Goal: Find specific page/section: Locate a particular part of the current website

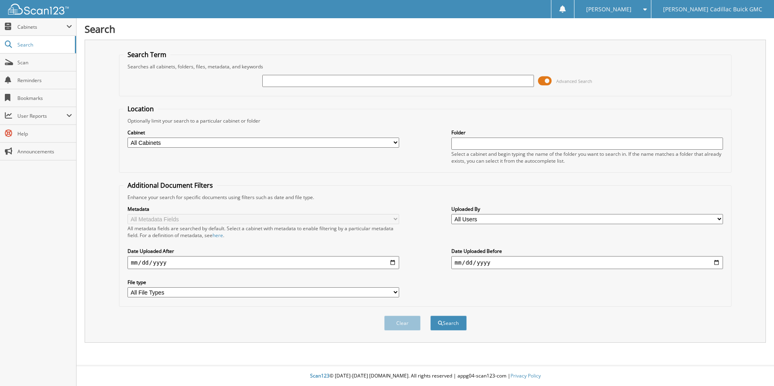
click at [317, 81] on input "text" at bounding box center [398, 81] width 272 height 12
type input "[US_VEHICLE_IDENTIFICATION_NUMBER]"
click at [430, 316] on button "Search" at bounding box center [448, 323] width 36 height 15
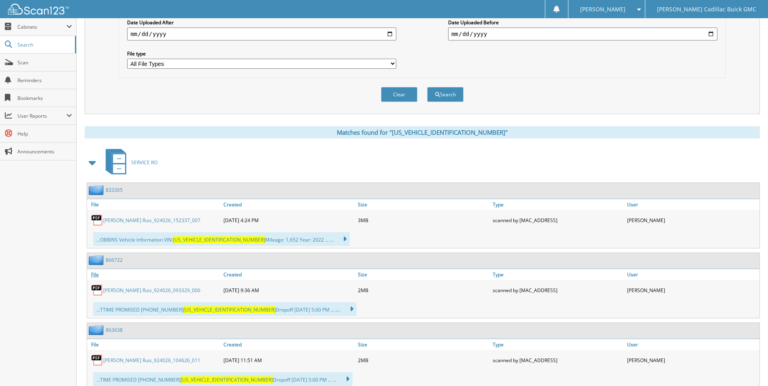
scroll to position [243, 0]
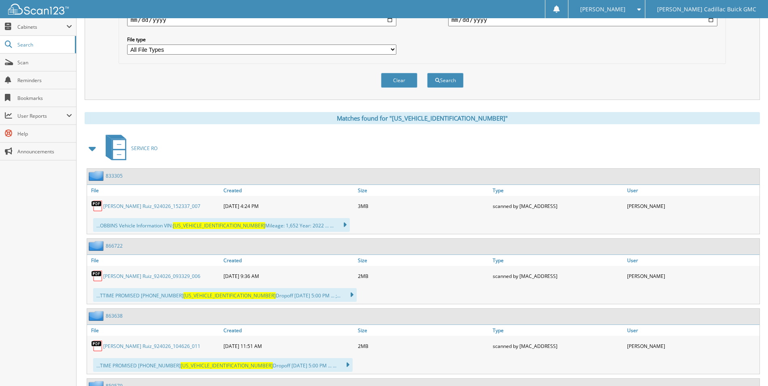
click at [96, 206] on img at bounding box center [97, 206] width 12 height 12
click at [122, 208] on link "[PERSON_NAME] Ruiz_924026_152337_007" at bounding box center [151, 206] width 97 height 7
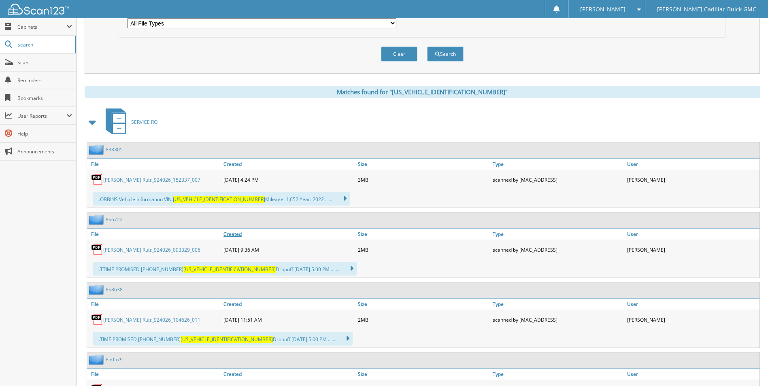
scroll to position [283, 0]
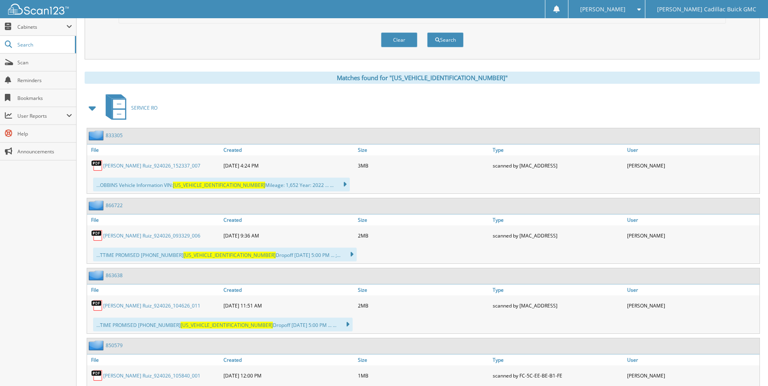
click at [141, 236] on link "[PERSON_NAME] Ruiz_924026_093329_006" at bounding box center [151, 235] width 97 height 7
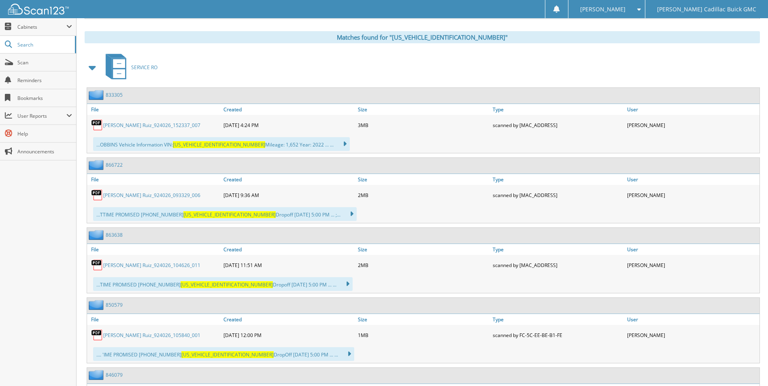
click at [136, 262] on link "[PERSON_NAME] Ruiz_924026_104626_011" at bounding box center [151, 265] width 97 height 7
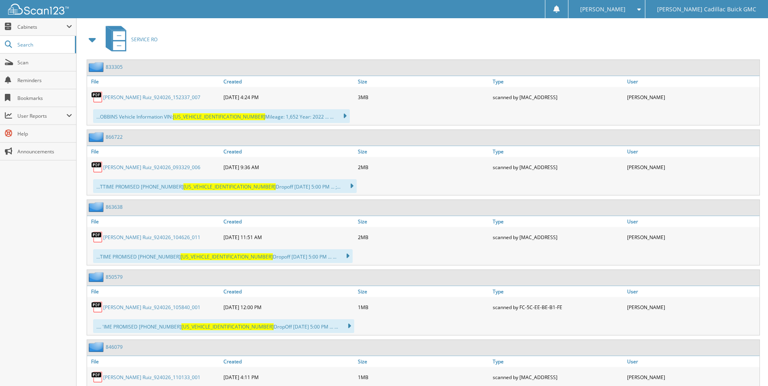
scroll to position [364, 0]
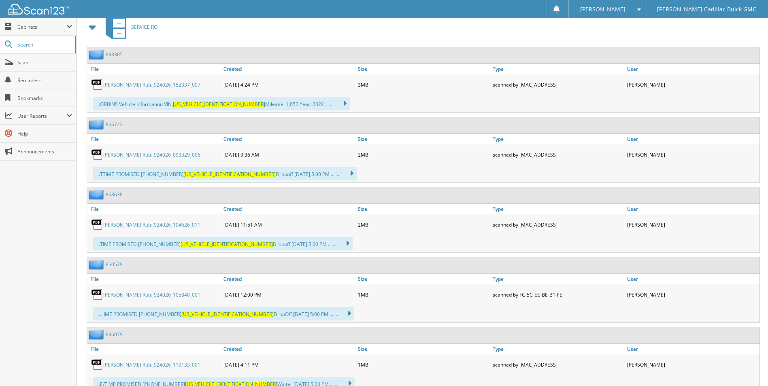
click at [144, 294] on link "[PERSON_NAME] Ruiz_924026_105840_001" at bounding box center [151, 294] width 97 height 7
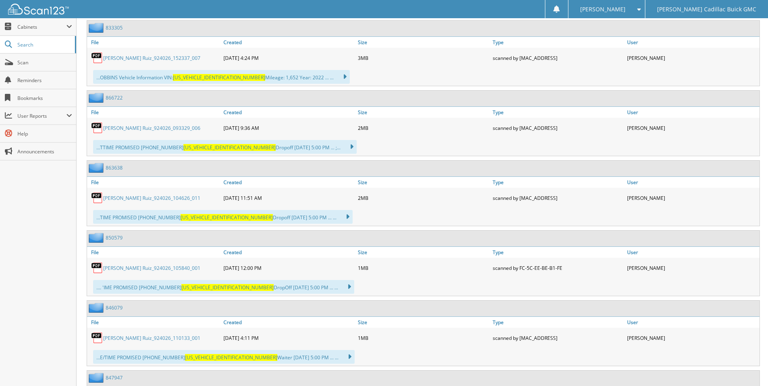
scroll to position [405, 0]
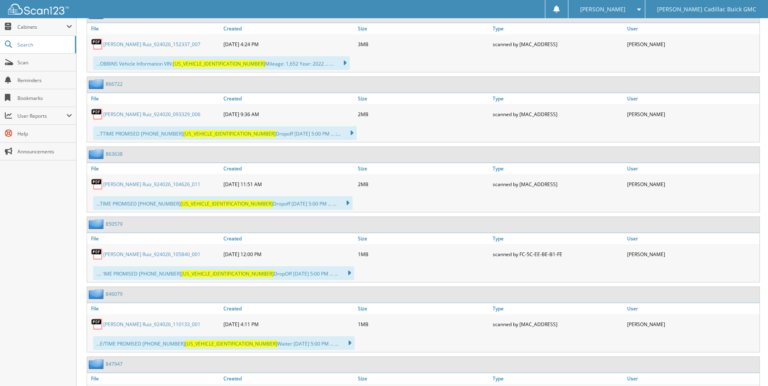
click at [146, 323] on link "[PERSON_NAME] Ruiz_924026_110133_001" at bounding box center [151, 324] width 97 height 7
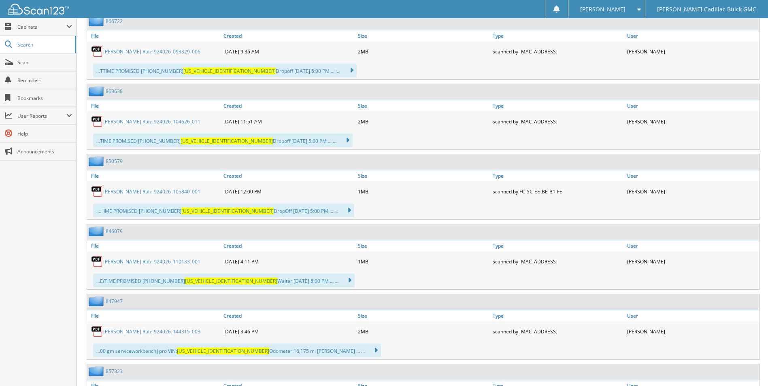
scroll to position [486, 0]
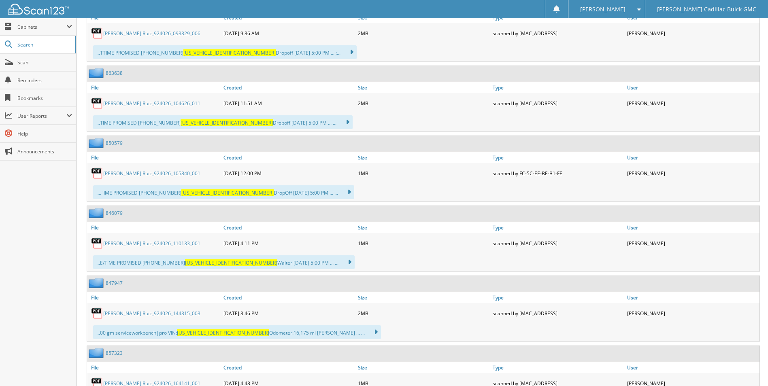
click at [160, 315] on link "[PERSON_NAME] Ruiz_924026_144315_003" at bounding box center [151, 313] width 97 height 7
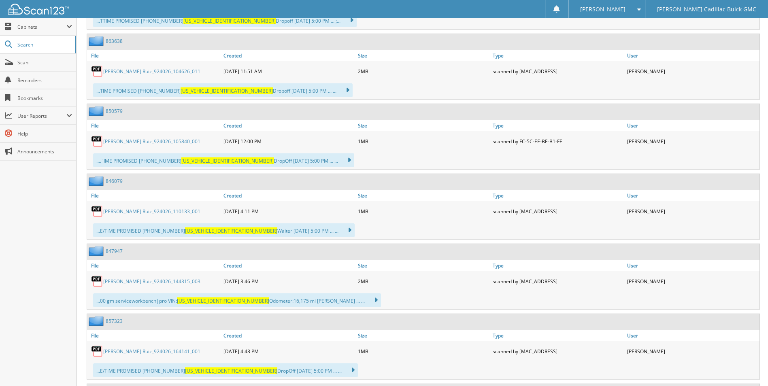
scroll to position [607, 0]
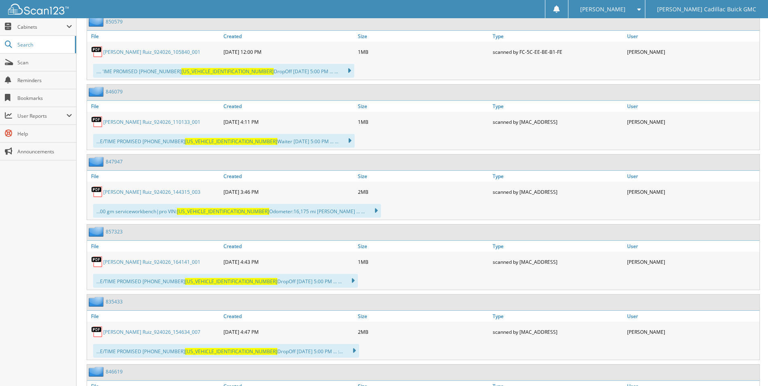
click at [155, 263] on link "[PERSON_NAME] Ruiz_924026_164141_001" at bounding box center [151, 262] width 97 height 7
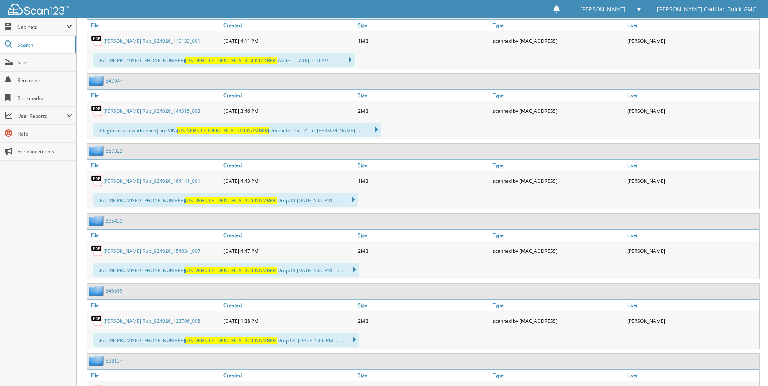
click at [145, 250] on link "[PERSON_NAME] Ruiz_924026_154634_007" at bounding box center [151, 251] width 97 height 7
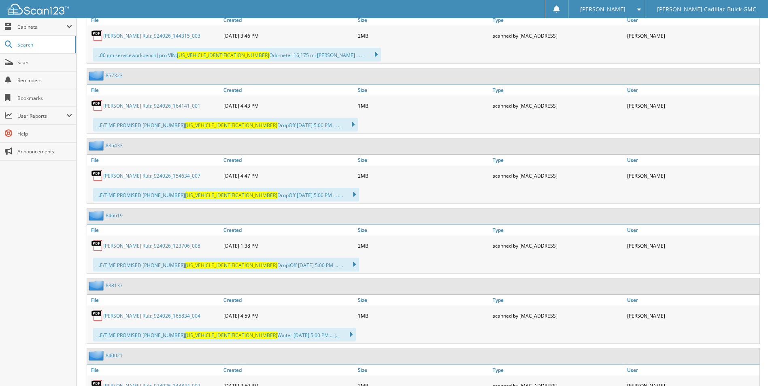
scroll to position [769, 0]
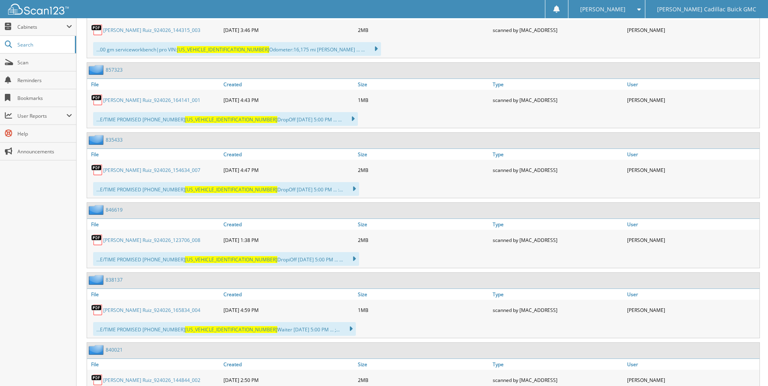
click at [151, 242] on link "[PERSON_NAME] Ruiz_924026_123706_008" at bounding box center [151, 240] width 97 height 7
click at [151, 310] on link "[PERSON_NAME] Ruiz_924026_165834_004" at bounding box center [151, 310] width 97 height 7
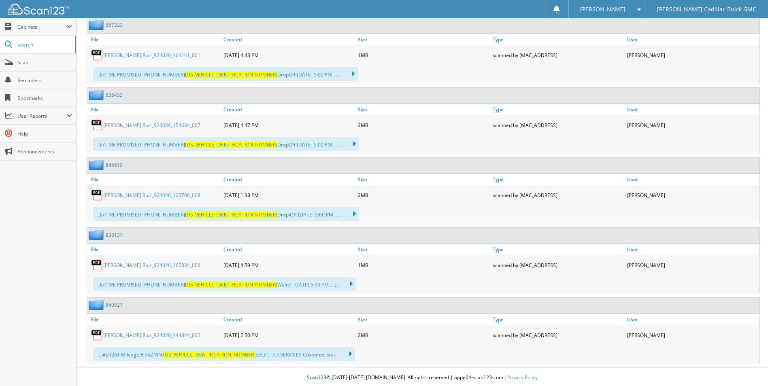
scroll to position [816, 0]
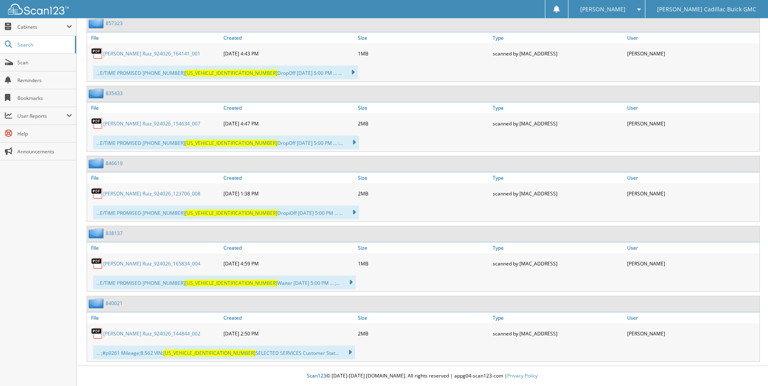
click at [147, 333] on link "[PERSON_NAME] Ruiz_924026_144844_002" at bounding box center [151, 333] width 97 height 7
